Goal: Find specific page/section: Find specific page/section

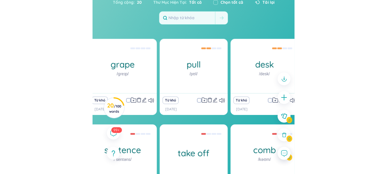
scroll to position [63, 0]
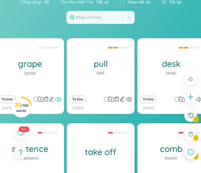
click at [61, 100] on icon at bounding box center [59, 99] width 6 height 5
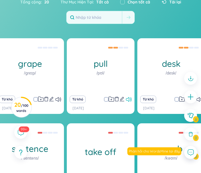
click at [128, 100] on icon at bounding box center [129, 99] width 6 height 5
click at [199, 100] on div at bounding box center [191, 118] width 19 height 99
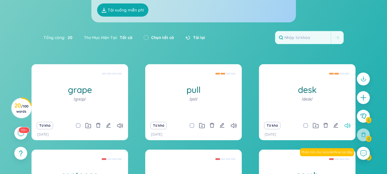
click at [201, 123] on icon at bounding box center [347, 125] width 6 height 5
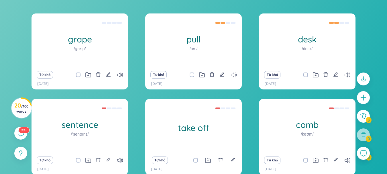
scroll to position [114, 0]
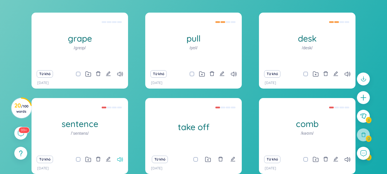
click at [119, 160] on icon at bounding box center [120, 159] width 6 height 5
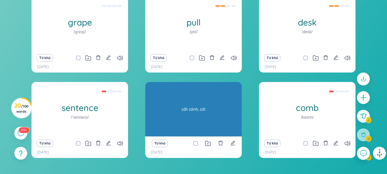
scroll to position [131, 0]
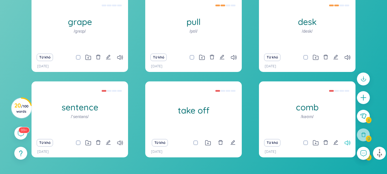
click at [201, 144] on icon at bounding box center [347, 142] width 6 height 5
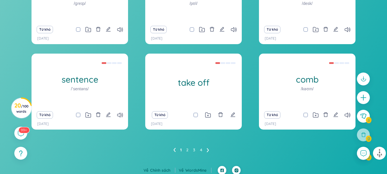
scroll to position [159, 0]
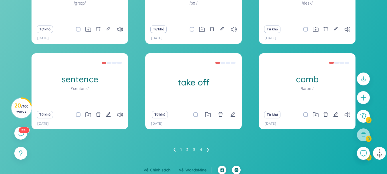
click at [187, 149] on link "2" at bounding box center [187, 149] width 2 height 9
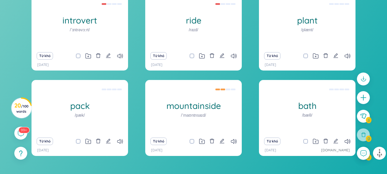
scroll to position [133, 0]
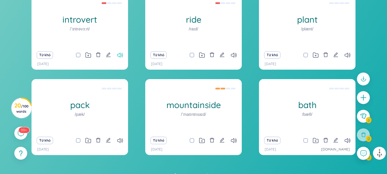
click at [118, 55] on icon at bounding box center [120, 55] width 6 height 5
click at [201, 55] on icon at bounding box center [234, 55] width 6 height 5
click at [201, 58] on icon at bounding box center [347, 55] width 6 height 5
click at [119, 139] on icon at bounding box center [120, 140] width 6 height 5
click at [201, 137] on div "Từ khó" at bounding box center [193, 140] width 91 height 8
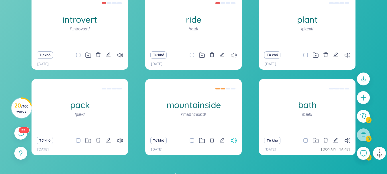
click at [201, 138] on icon at bounding box center [234, 140] width 6 height 5
click at [201, 142] on div "Từ khó" at bounding box center [307, 140] width 91 height 8
click at [201, 142] on icon at bounding box center [347, 140] width 6 height 5
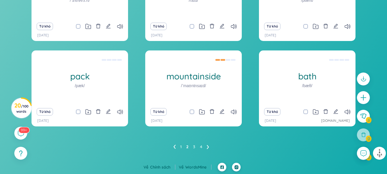
scroll to position [162, 0]
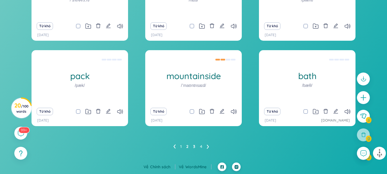
click at [194, 145] on link "3" at bounding box center [194, 146] width 2 height 9
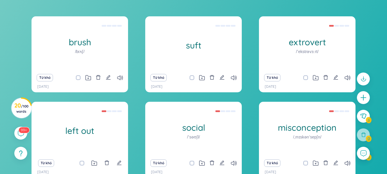
scroll to position [110, 0]
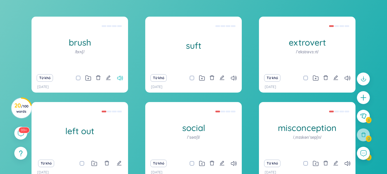
click at [122, 77] on icon at bounding box center [120, 78] width 6 height 5
click at [201, 78] on icon at bounding box center [234, 78] width 6 height 5
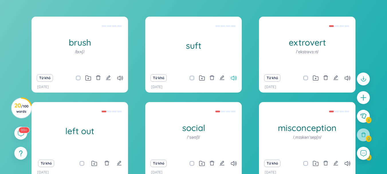
click at [201, 78] on icon at bounding box center [234, 78] width 6 height 5
click at [201, 75] on div "Từ khó" at bounding box center [307, 78] width 91 height 8
click at [201, 77] on icon at bounding box center [347, 78] width 6 height 5
click at [118, 162] on icon "edit" at bounding box center [118, 162] width 5 height 5
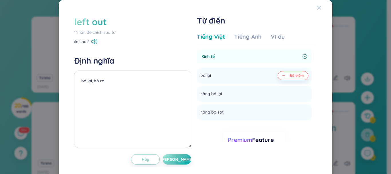
click at [201, 6] on icon "Close" at bounding box center [319, 8] width 4 height 4
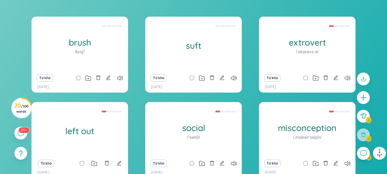
scroll to position [143, 0]
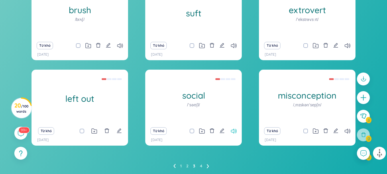
click at [201, 129] on icon at bounding box center [234, 131] width 6 height 5
click at [201, 130] on icon at bounding box center [347, 131] width 6 height 5
click at [200, 168] on link "4" at bounding box center [201, 165] width 2 height 9
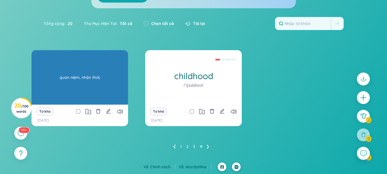
scroll to position [33, 0]
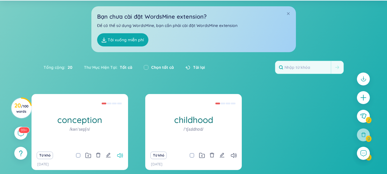
click at [121, 153] on icon at bounding box center [120, 155] width 6 height 5
click at [201, 153] on icon at bounding box center [234, 155] width 6 height 5
